Goal: Information Seeking & Learning: Learn about a topic

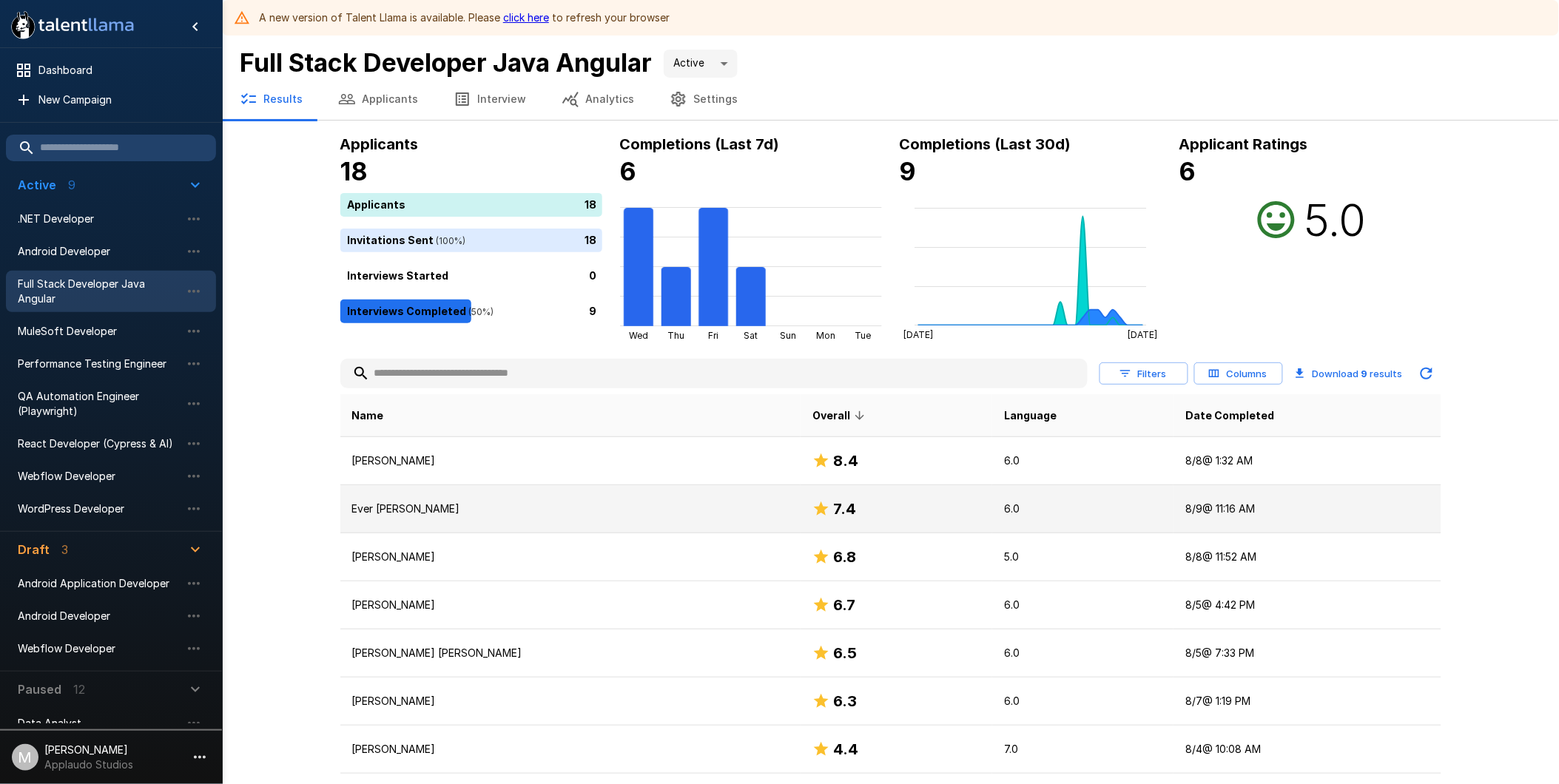
click at [634, 515] on p "Ever [PERSON_NAME]" at bounding box center [570, 509] width 437 height 15
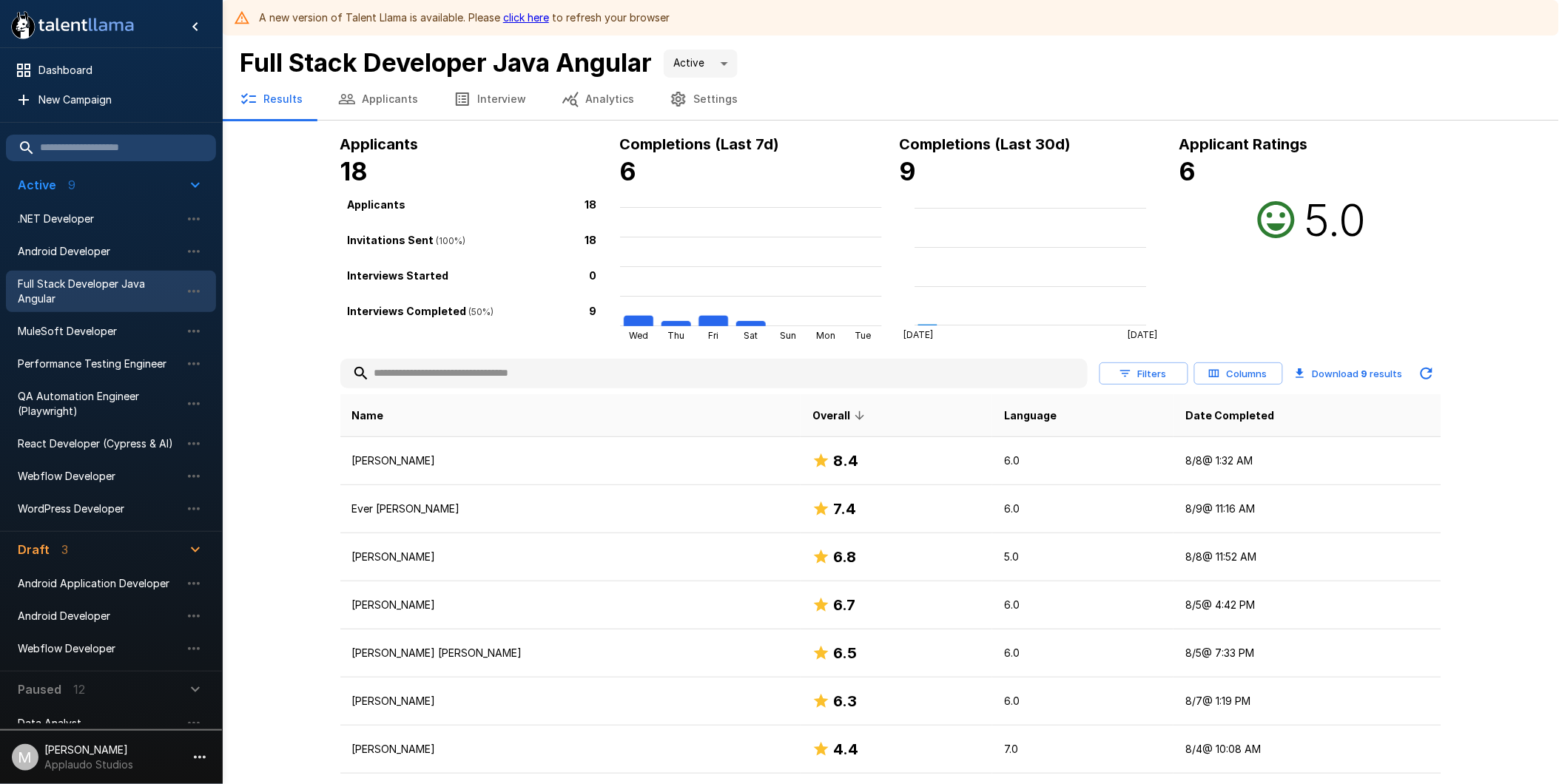
scroll to position [136, 0]
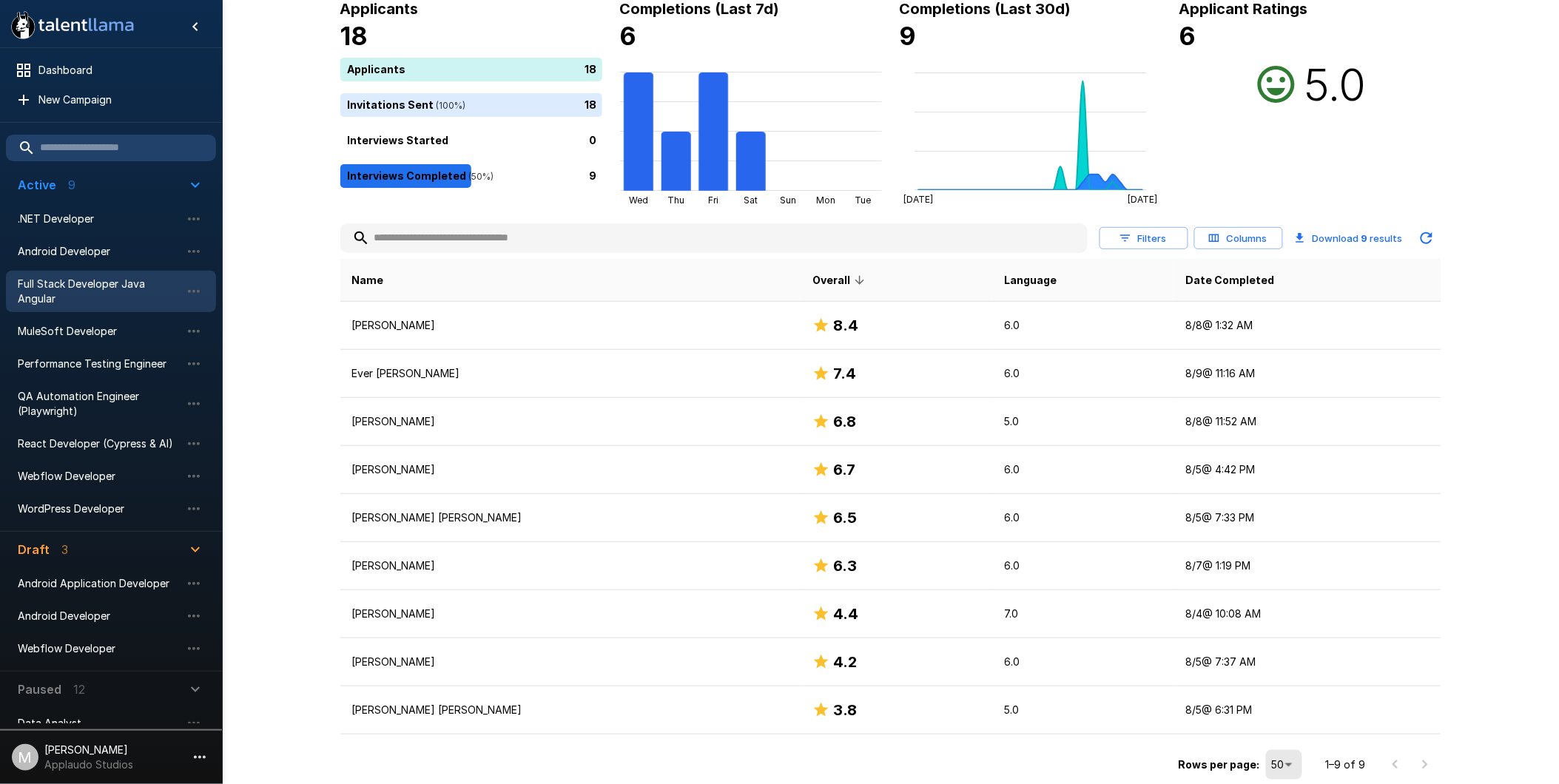
click at [457, 432] on td "[PERSON_NAME]" at bounding box center [571, 422] width 461 height 48
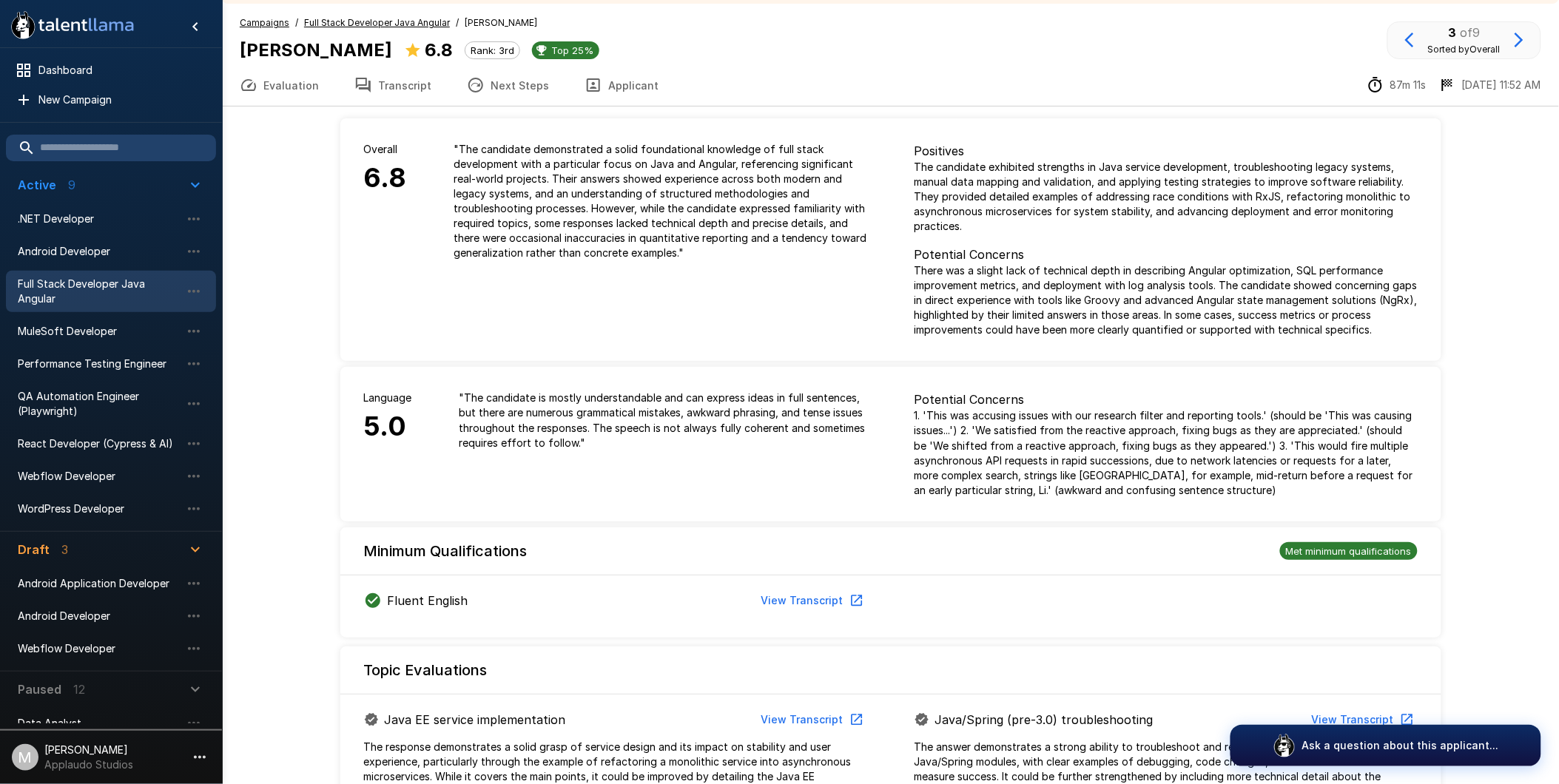
scroll to position [11, 0]
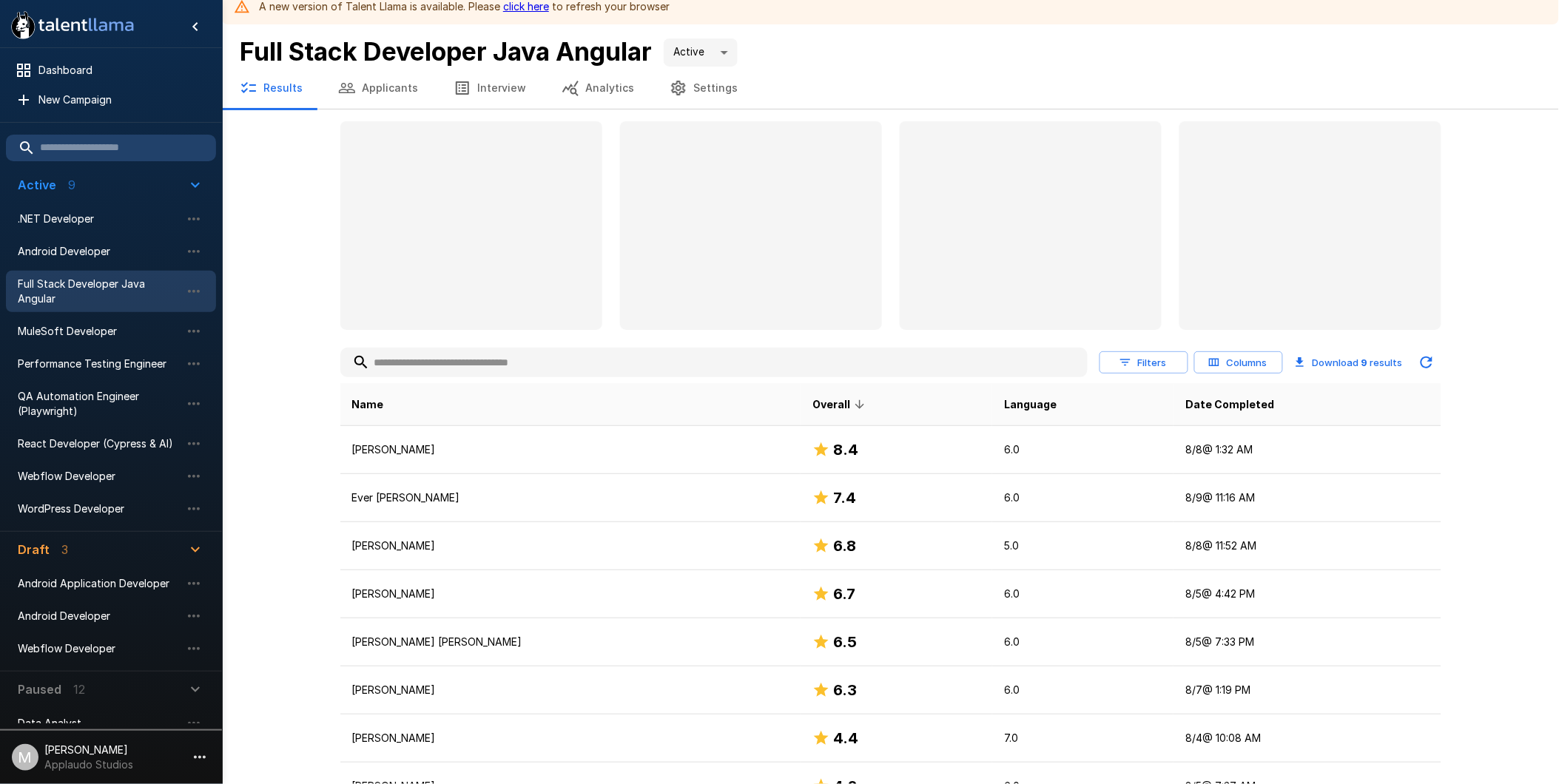
scroll to position [136, 0]
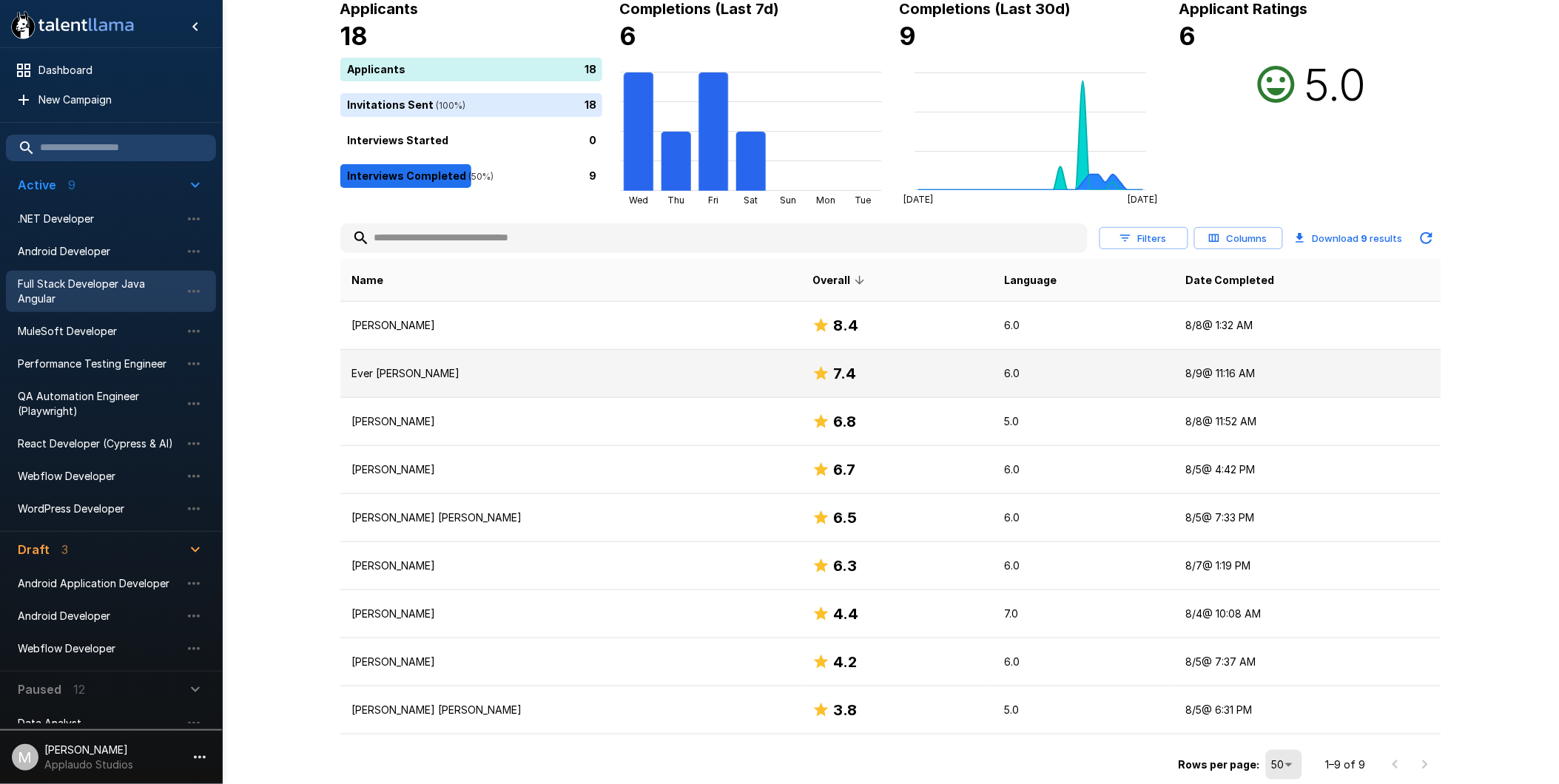
click at [782, 383] on td "Ever [PERSON_NAME]" at bounding box center [571, 373] width 461 height 48
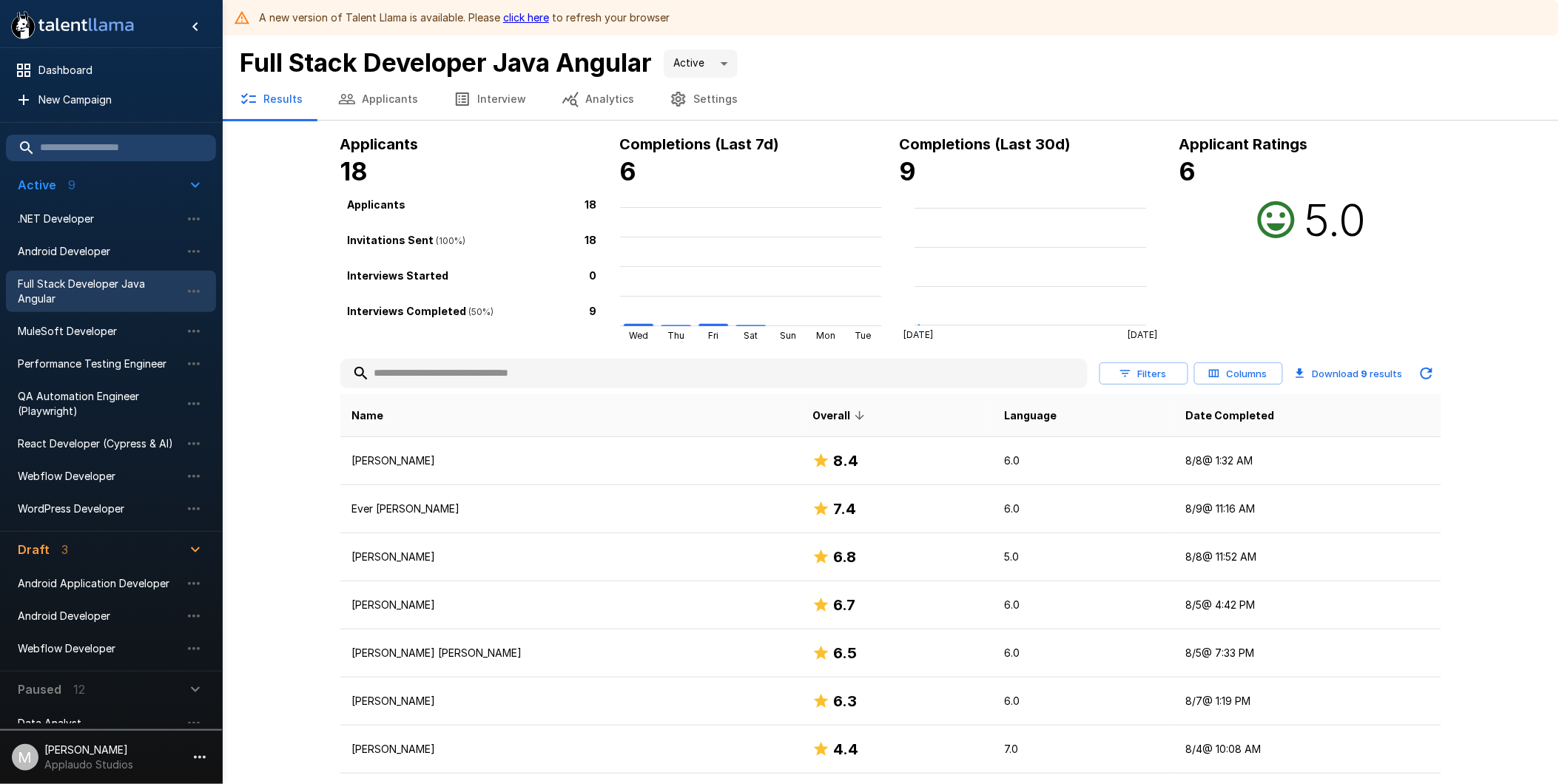
scroll to position [136, 0]
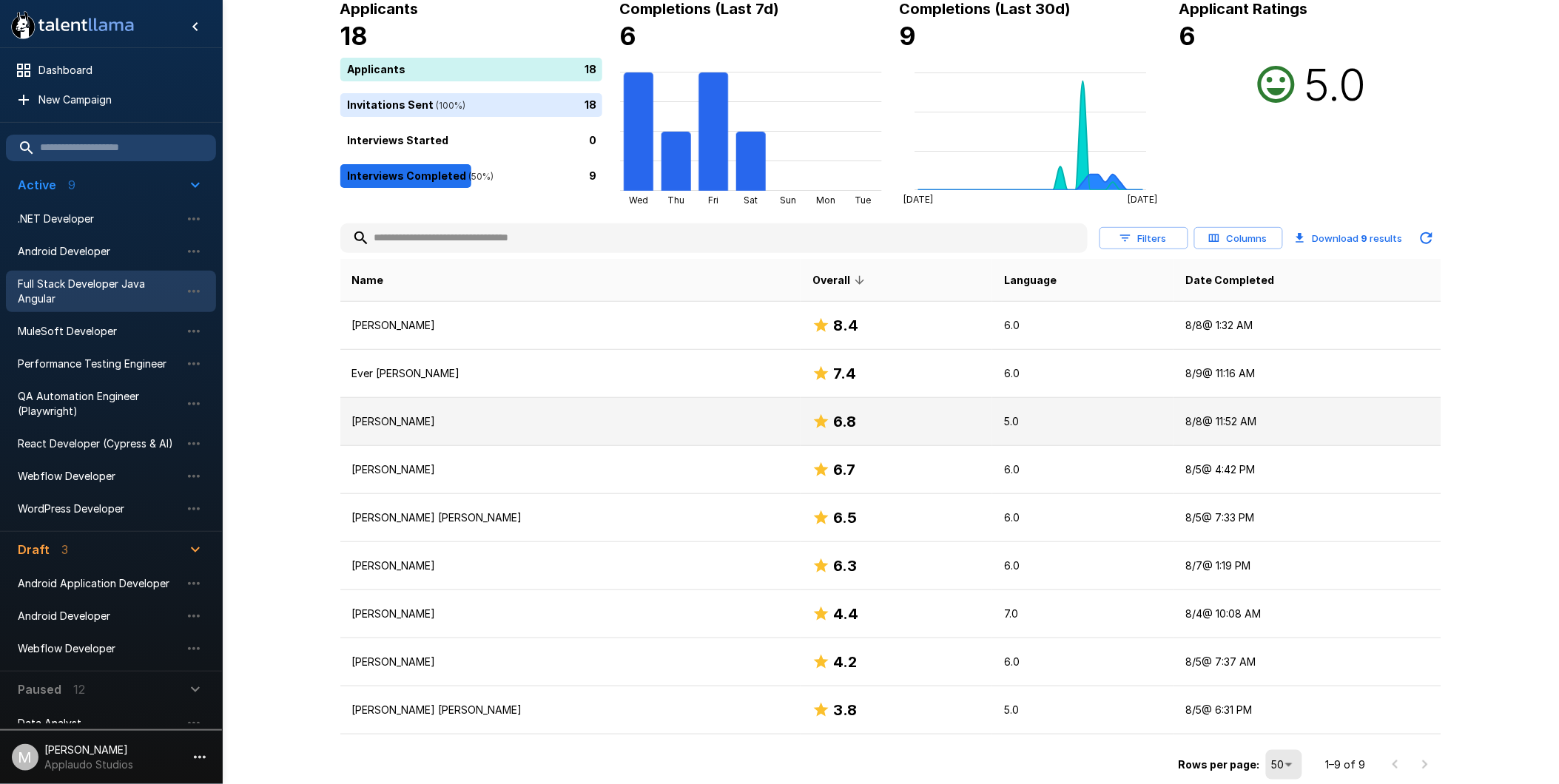
click at [423, 422] on p "[PERSON_NAME]" at bounding box center [570, 422] width 437 height 15
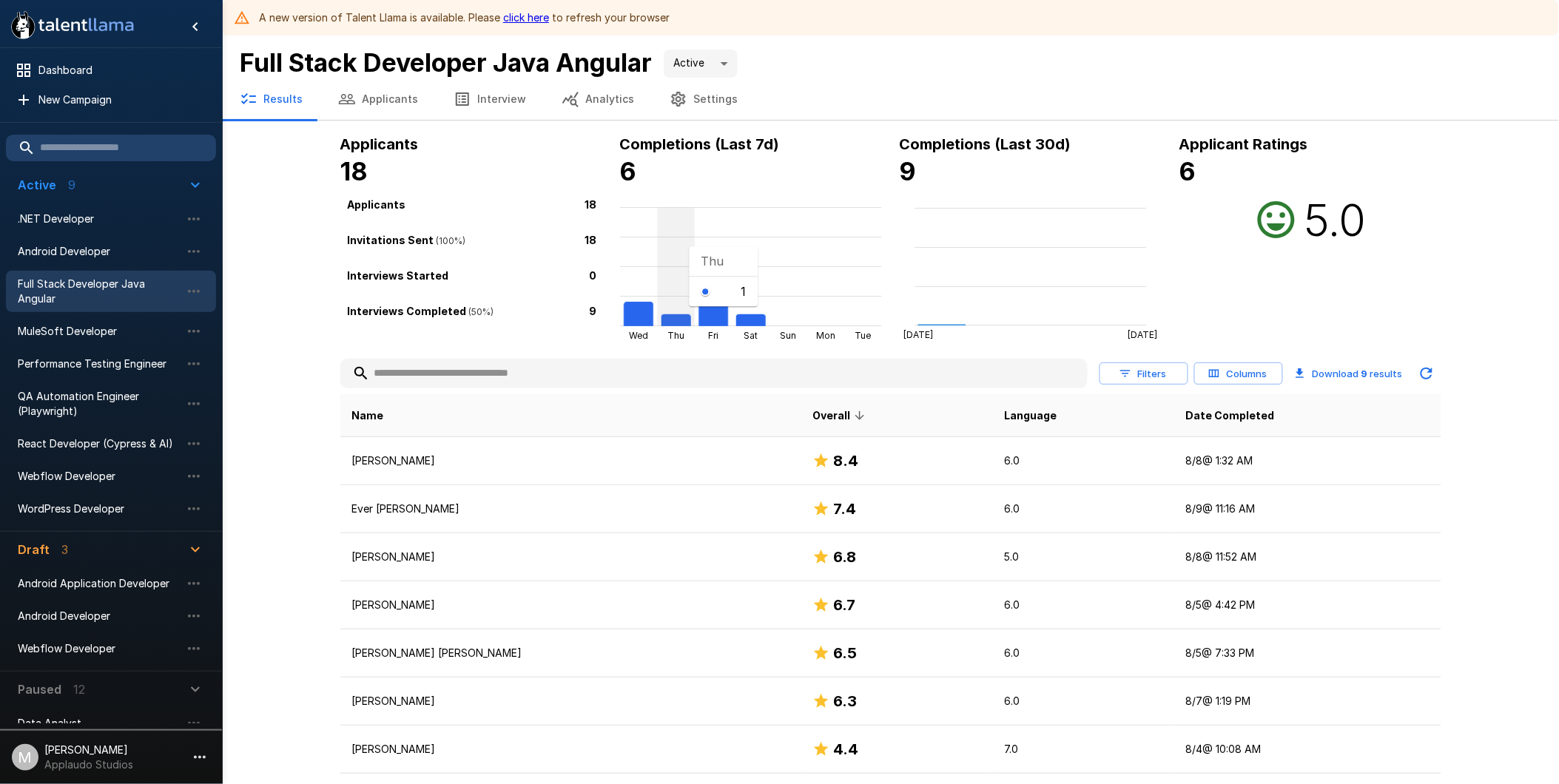
scroll to position [136, 0]
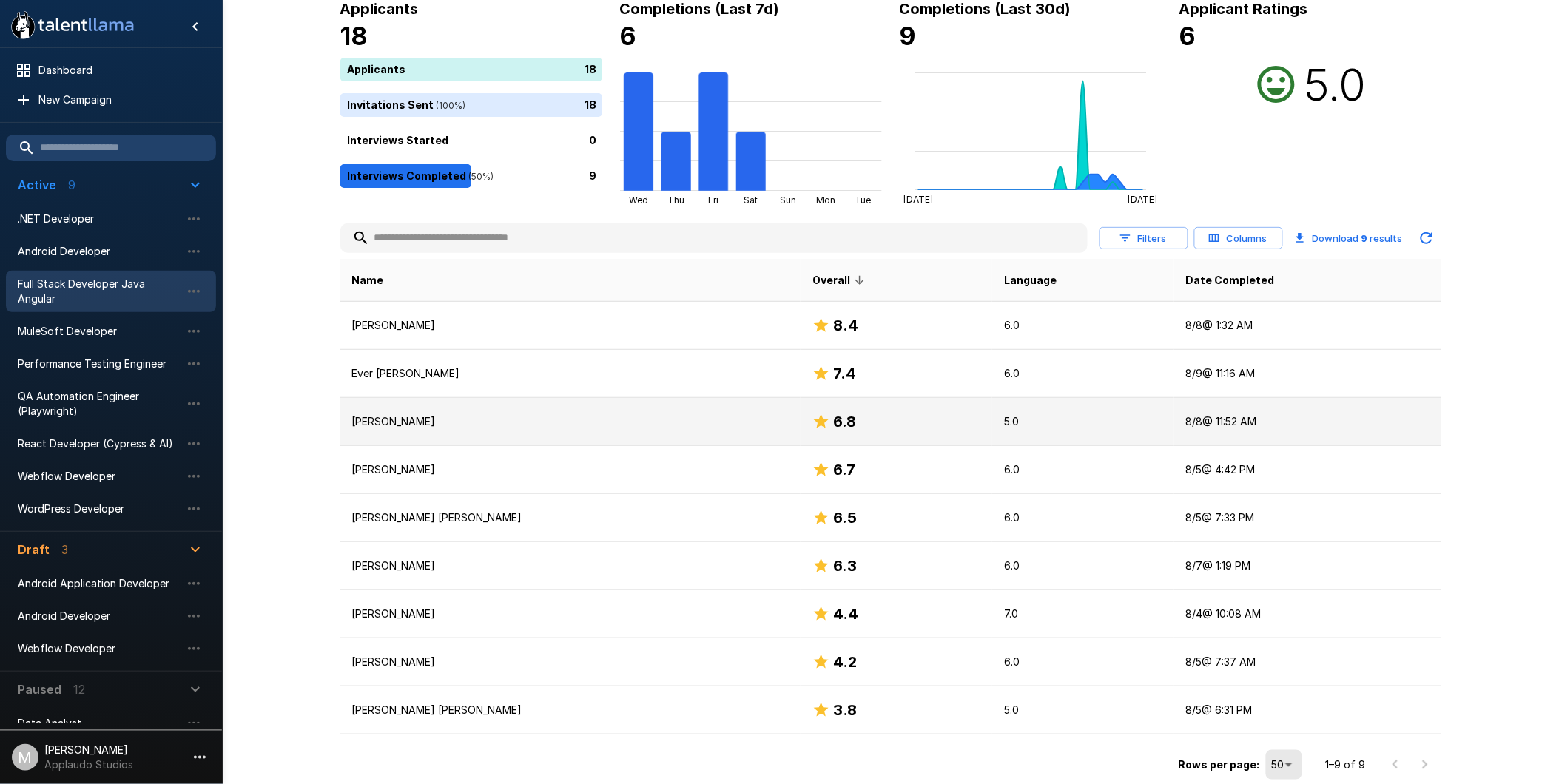
click at [502, 420] on p "[PERSON_NAME]" at bounding box center [570, 422] width 437 height 15
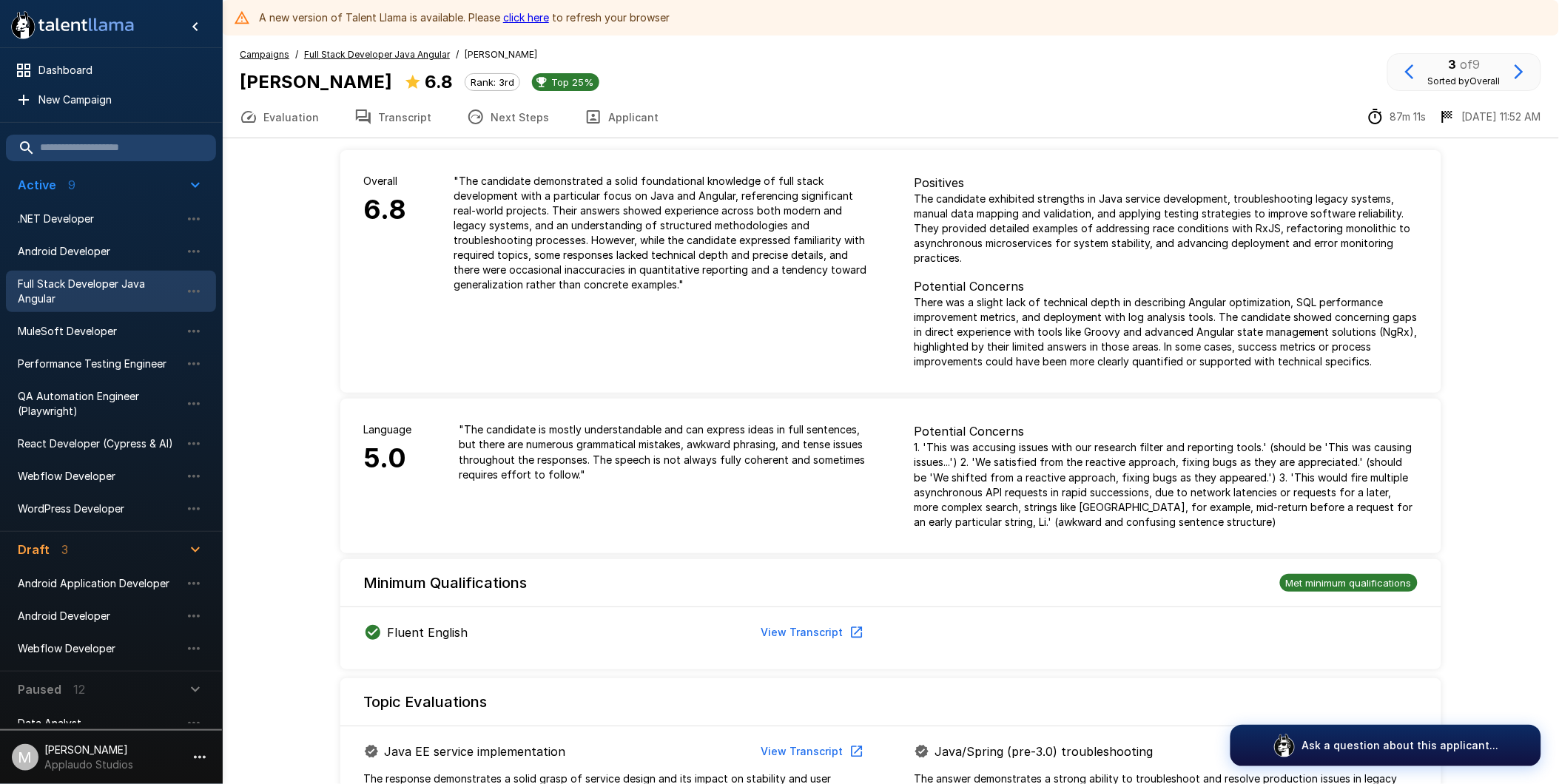
click at [368, 113] on button "Transcript" at bounding box center [392, 117] width 113 height 41
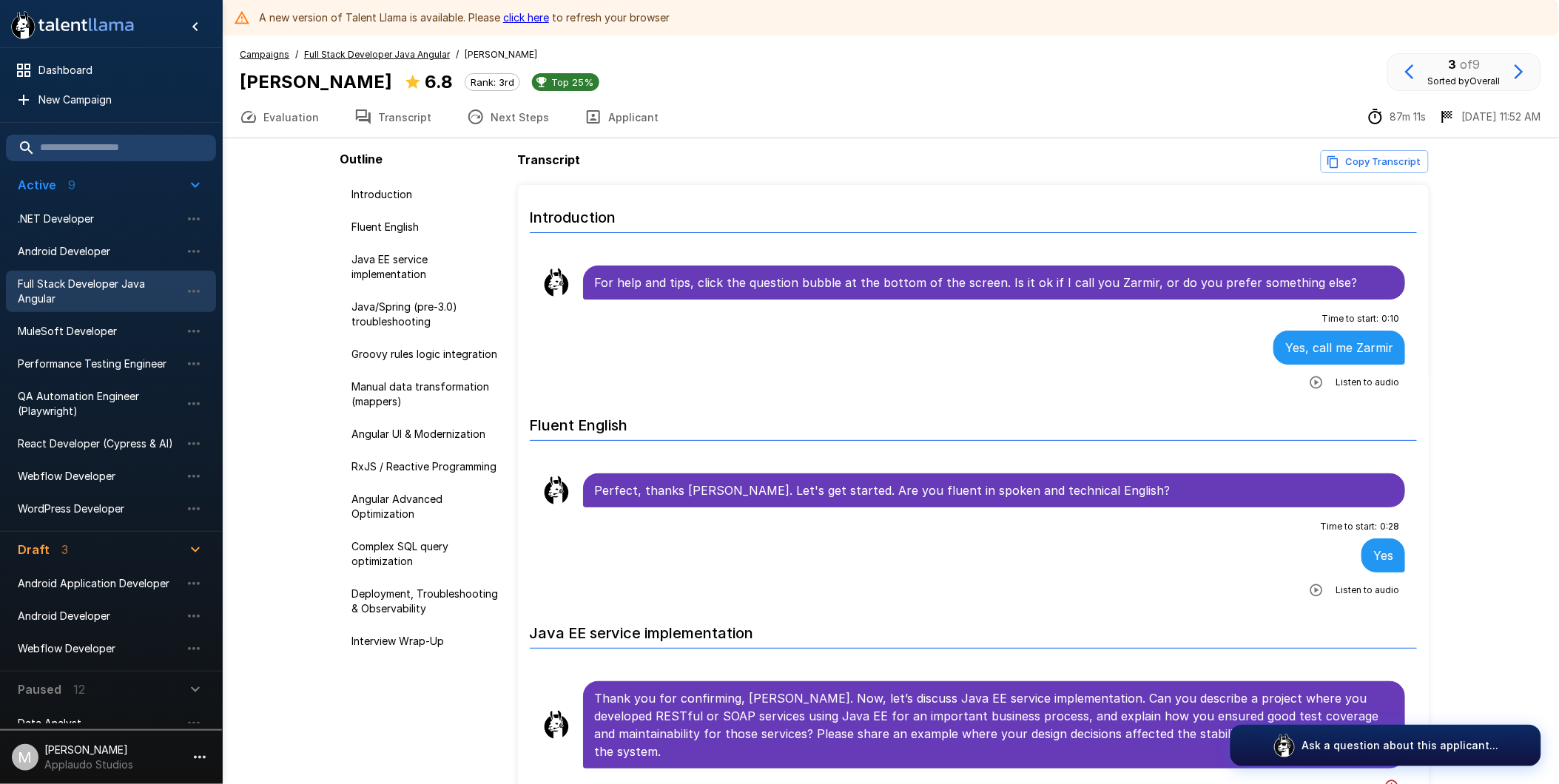
click at [527, 11] on link "click here" at bounding box center [526, 16] width 46 height 12
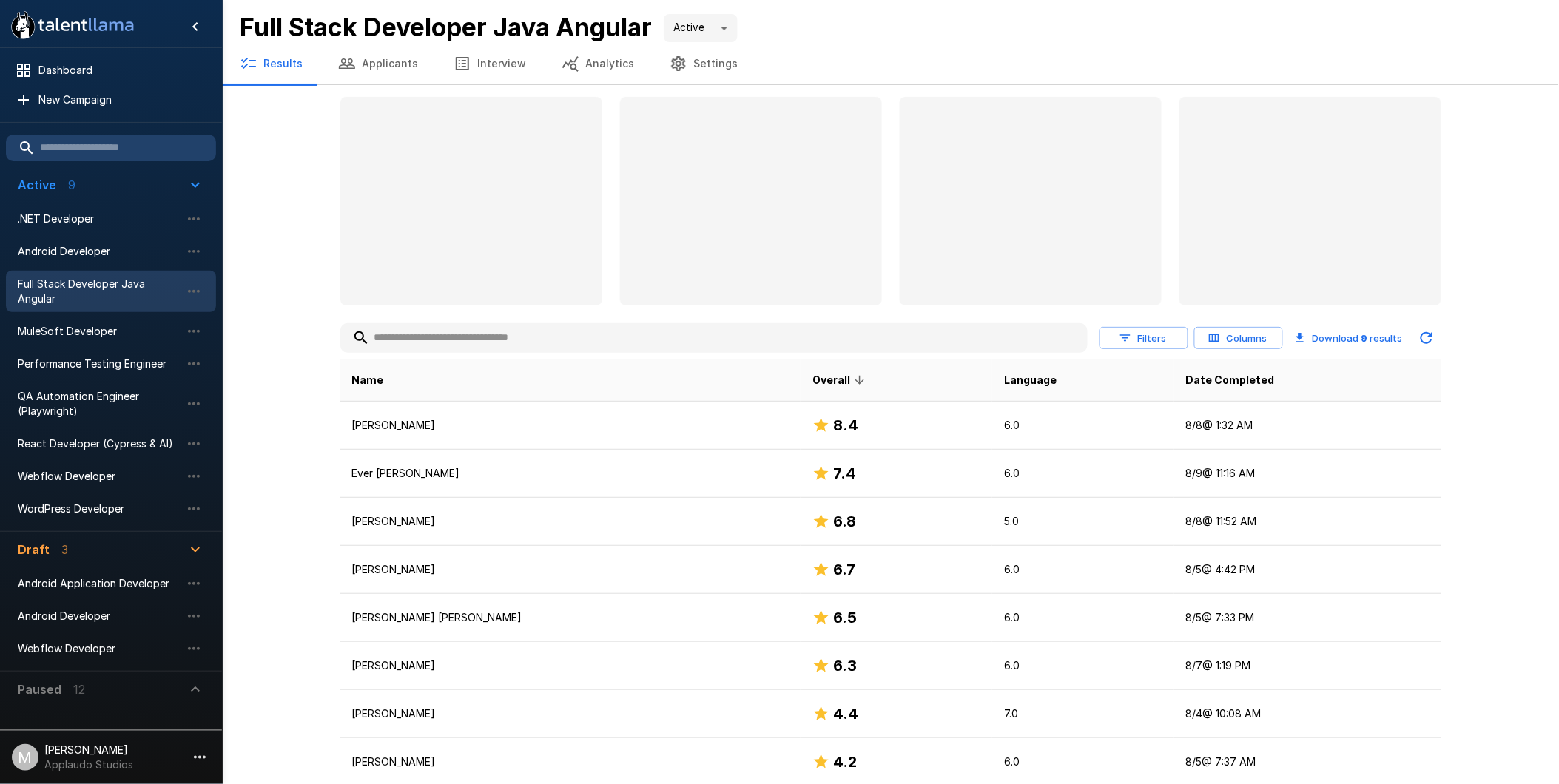
scroll to position [100, 0]
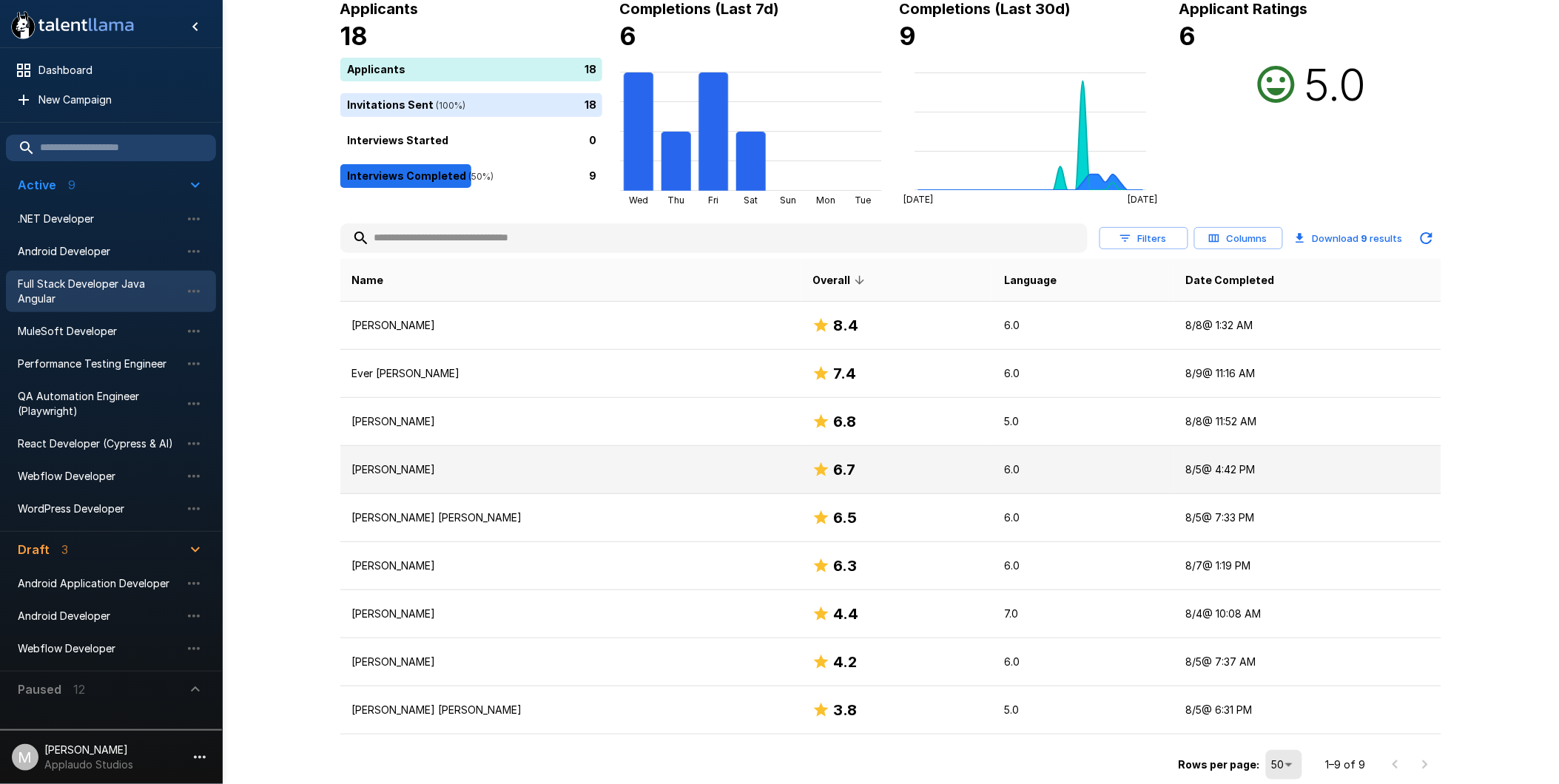
click at [609, 455] on td "[PERSON_NAME]" at bounding box center [571, 470] width 461 height 48
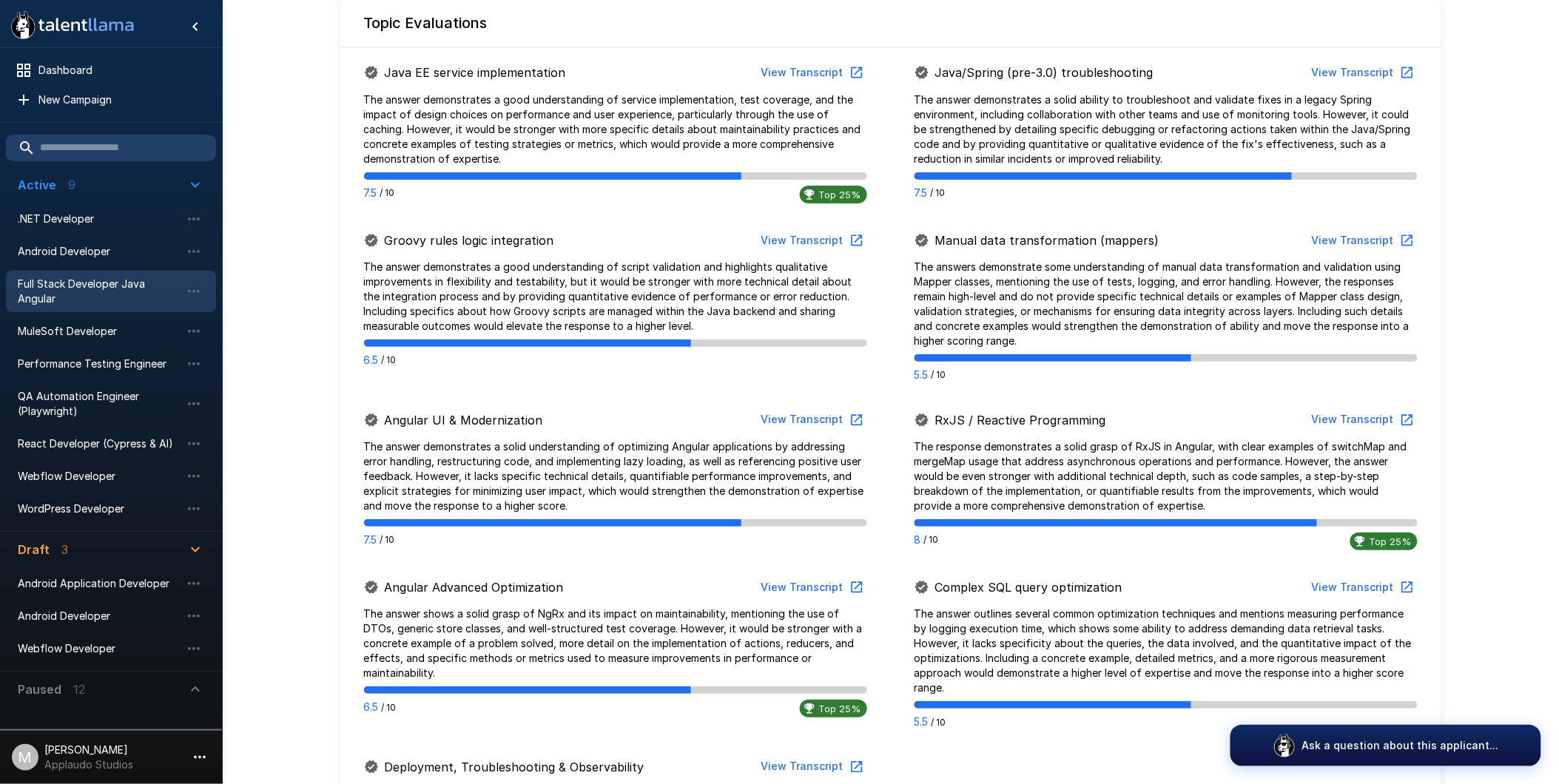
scroll to position [575, 0]
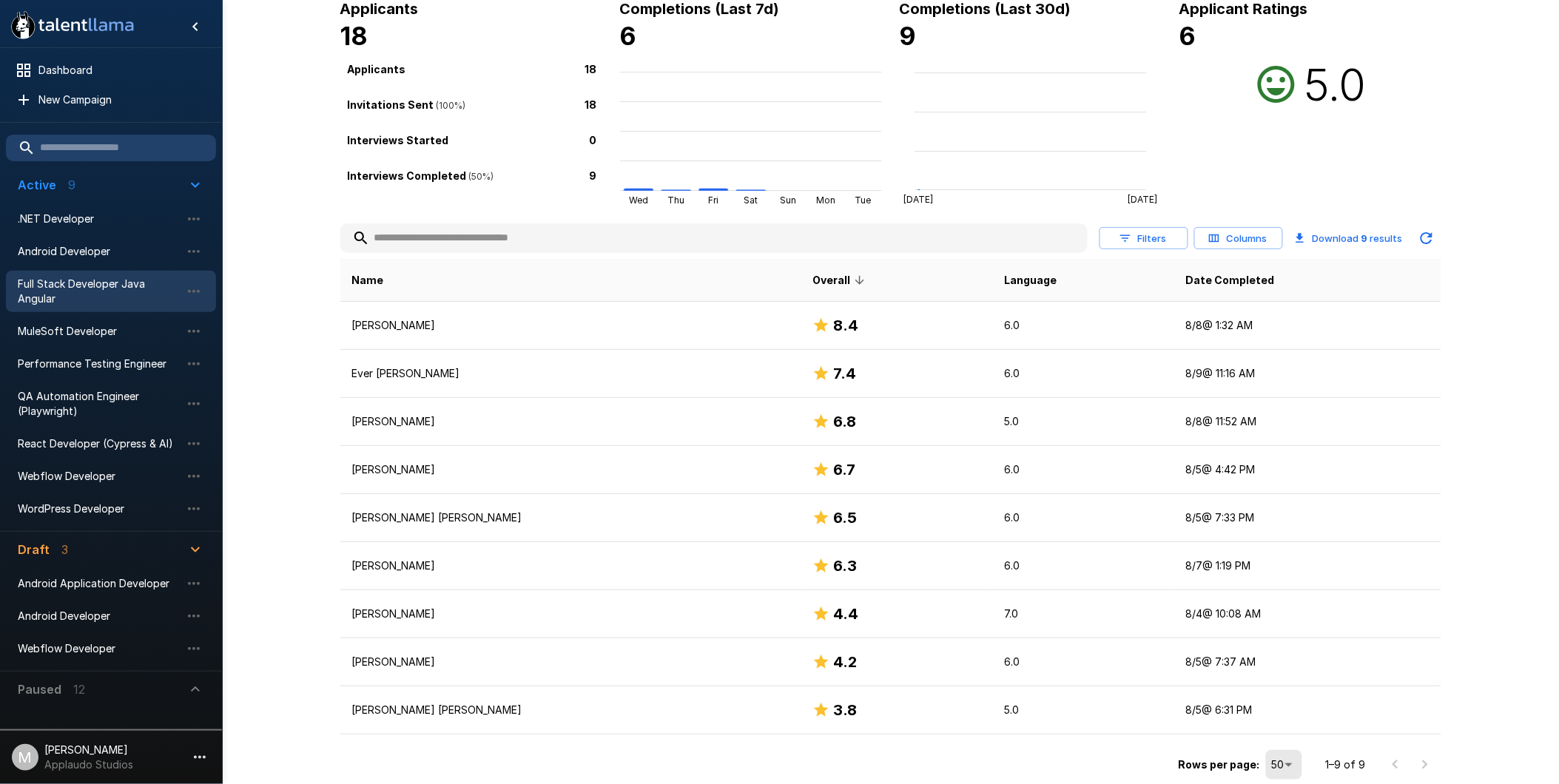
scroll to position [100, 0]
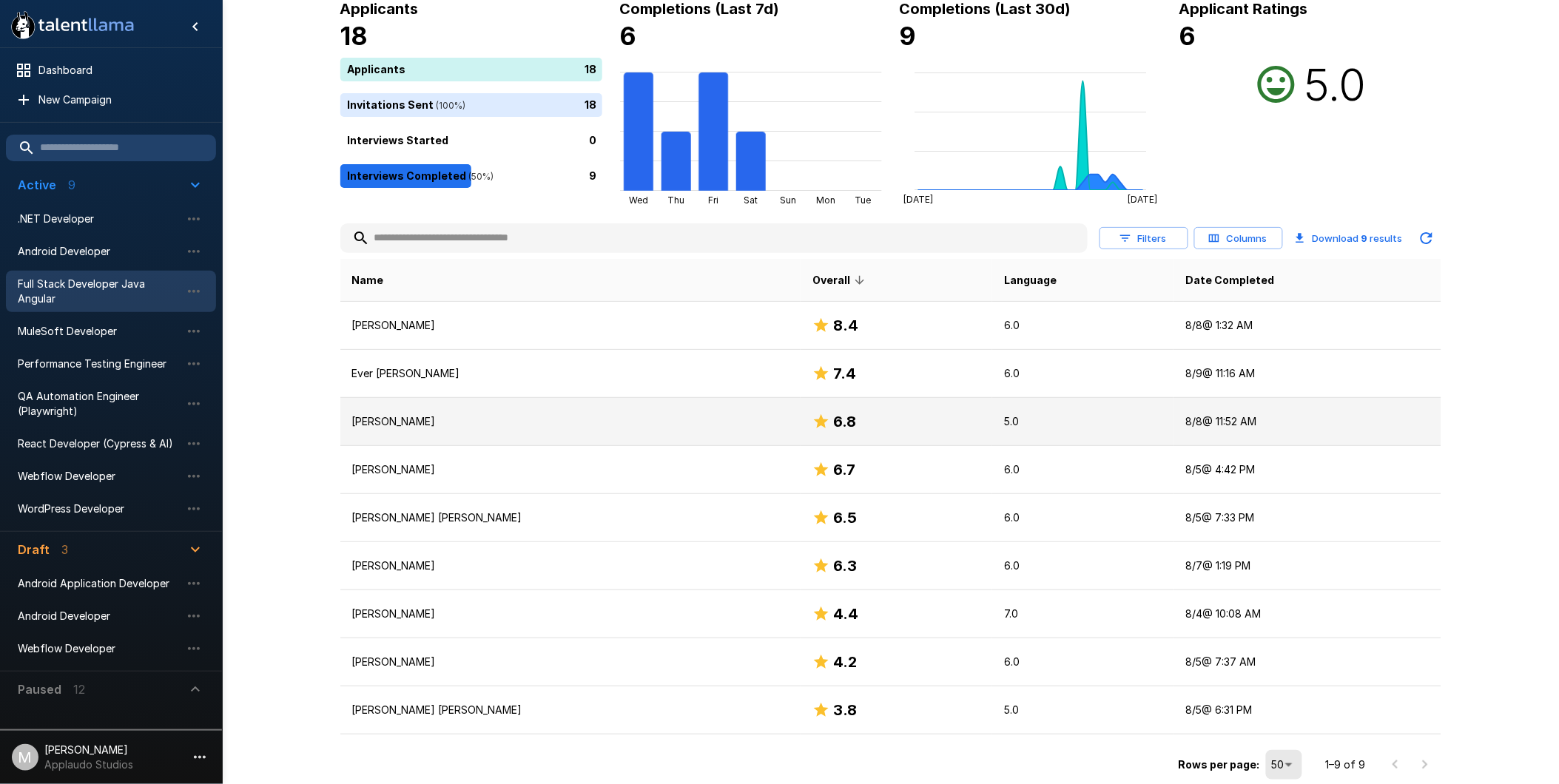
click at [474, 411] on td "[PERSON_NAME]" at bounding box center [571, 422] width 461 height 48
